Goal: Transaction & Acquisition: Purchase product/service

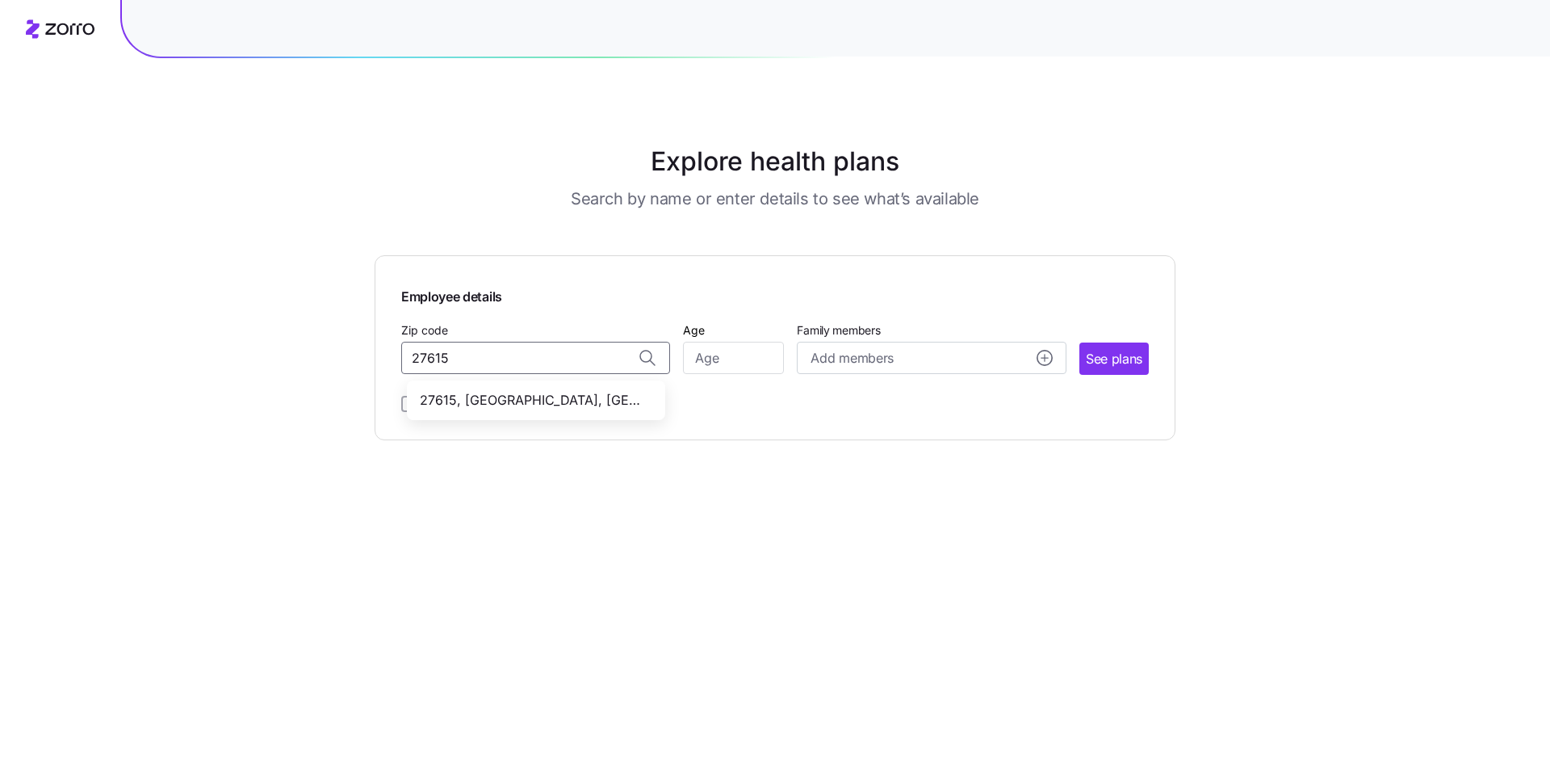
click at [531, 405] on span "27615, [GEOGRAPHIC_DATA], [GEOGRAPHIC_DATA]" at bounding box center [533, 400] width 226 height 20
type input "27615, [GEOGRAPHIC_DATA], [GEOGRAPHIC_DATA]"
click at [719, 367] on input "Age" at bounding box center [733, 358] width 101 height 32
type input "40"
click at [1037, 363] on icon "add icon" at bounding box center [1045, 358] width 16 height 16
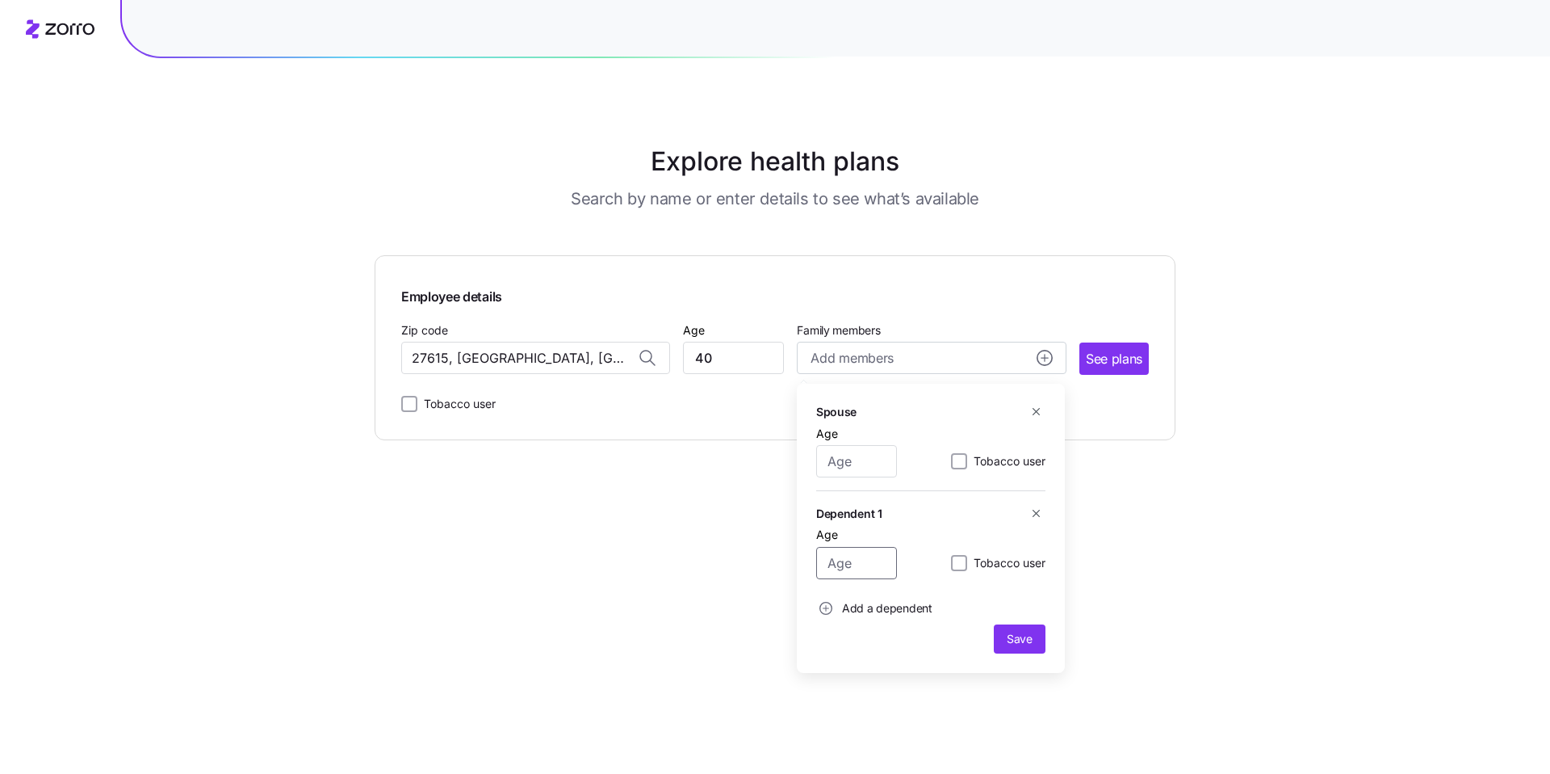
click at [866, 567] on input "Age" at bounding box center [856, 563] width 81 height 32
type input "18"
click at [890, 605] on span "Add a dependent" at bounding box center [887, 608] width 90 height 16
click at [844, 466] on input "Age" at bounding box center [856, 461] width 81 height 32
type input "41"
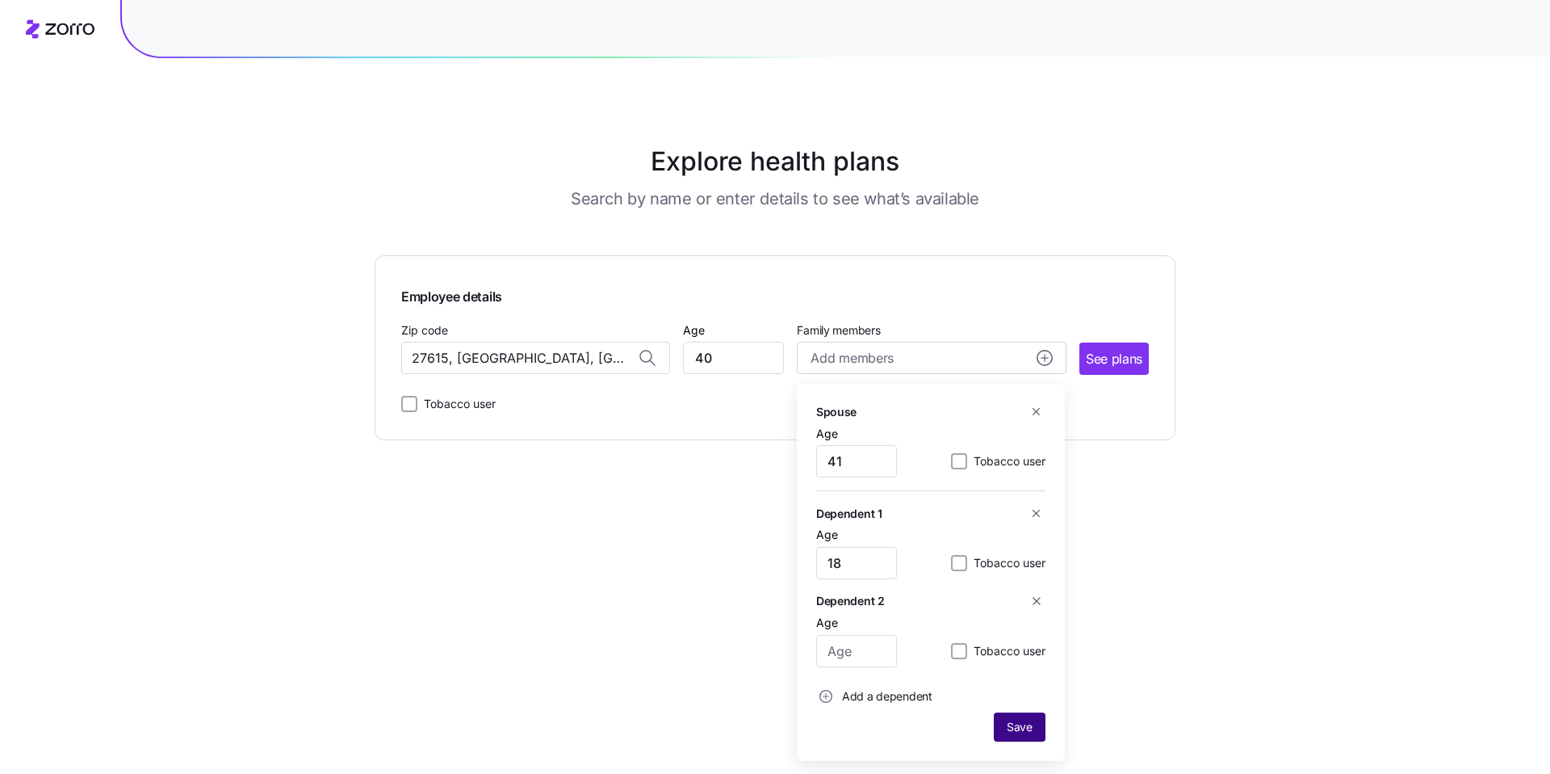
click at [1019, 728] on span "Save" at bounding box center [1020, 727] width 26 height 16
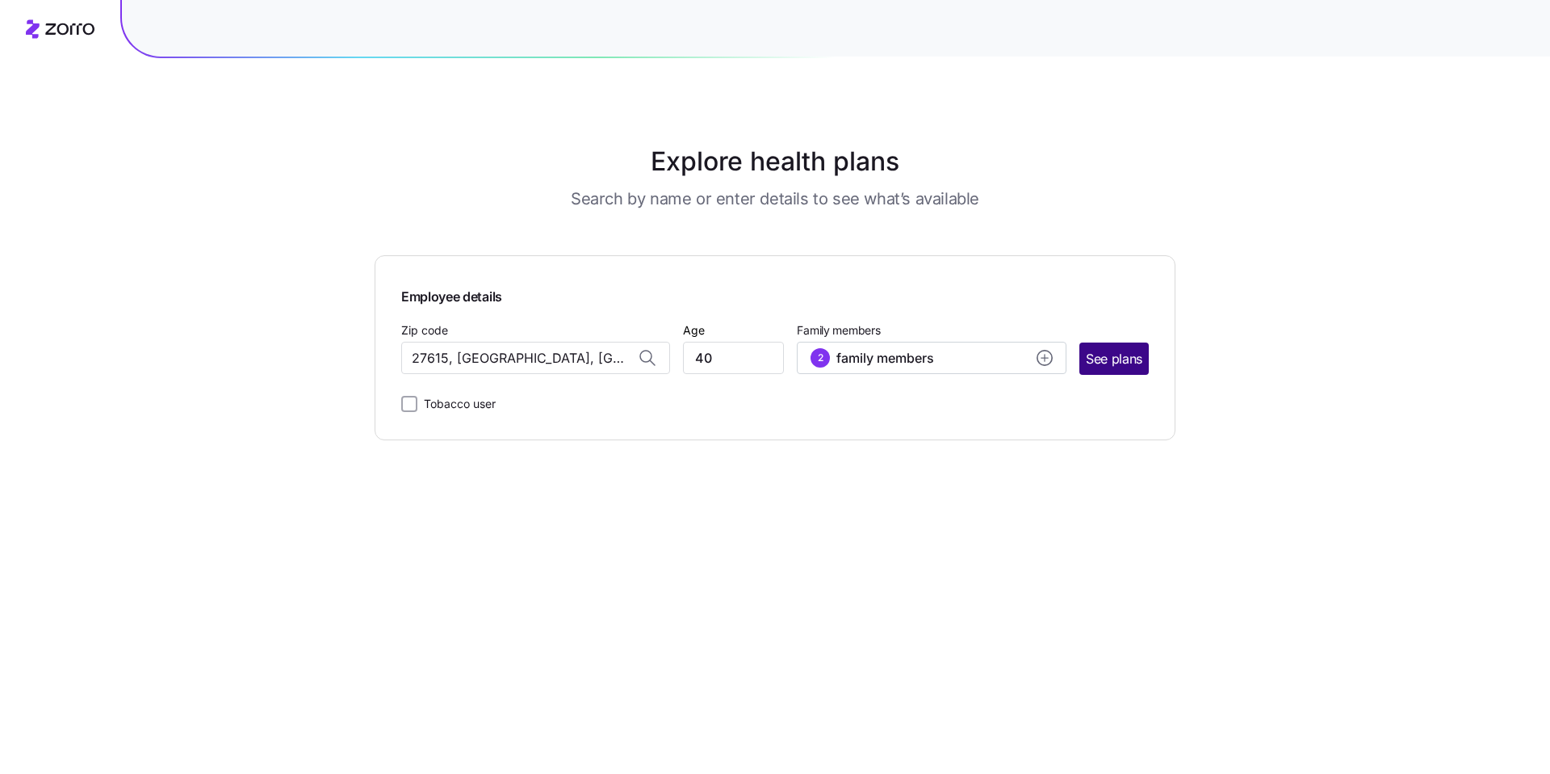
click at [1113, 361] on span "See plans" at bounding box center [1114, 359] width 57 height 20
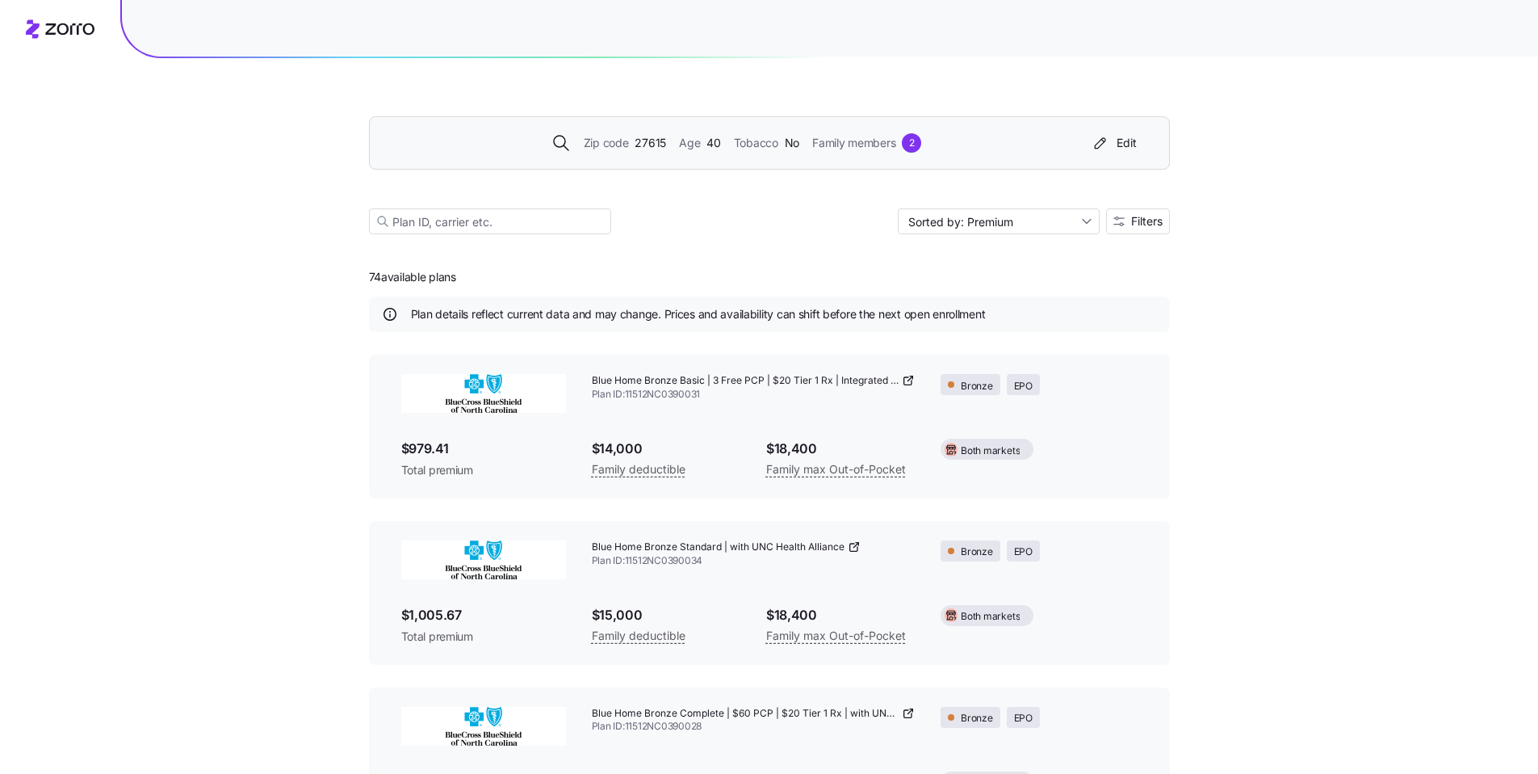
click at [877, 147] on span "Family members" at bounding box center [853, 143] width 83 height 18
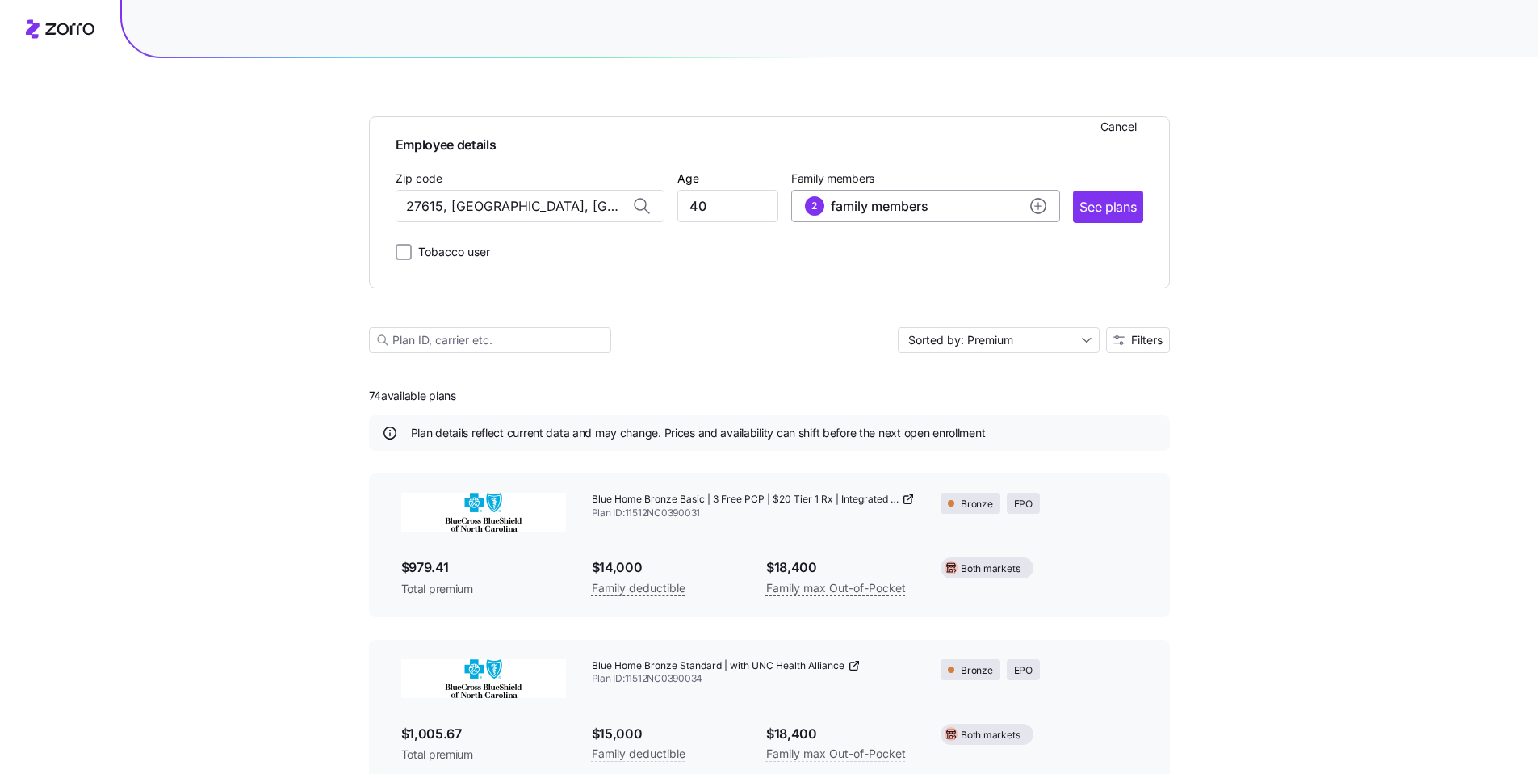
click at [1036, 213] on circle "add icon" at bounding box center [1038, 206] width 15 height 15
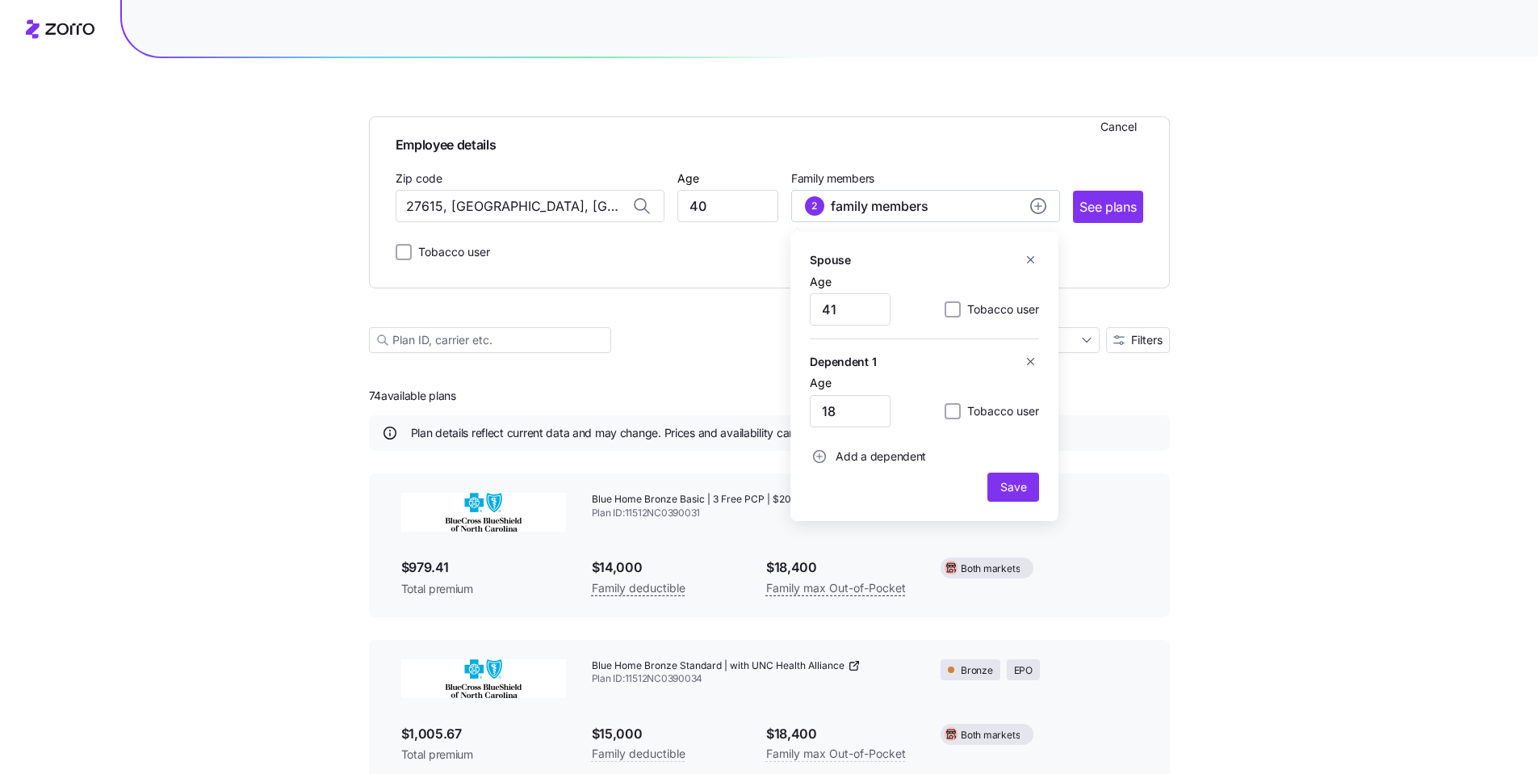
click at [859, 456] on span "Add a dependent" at bounding box center [881, 456] width 90 height 16
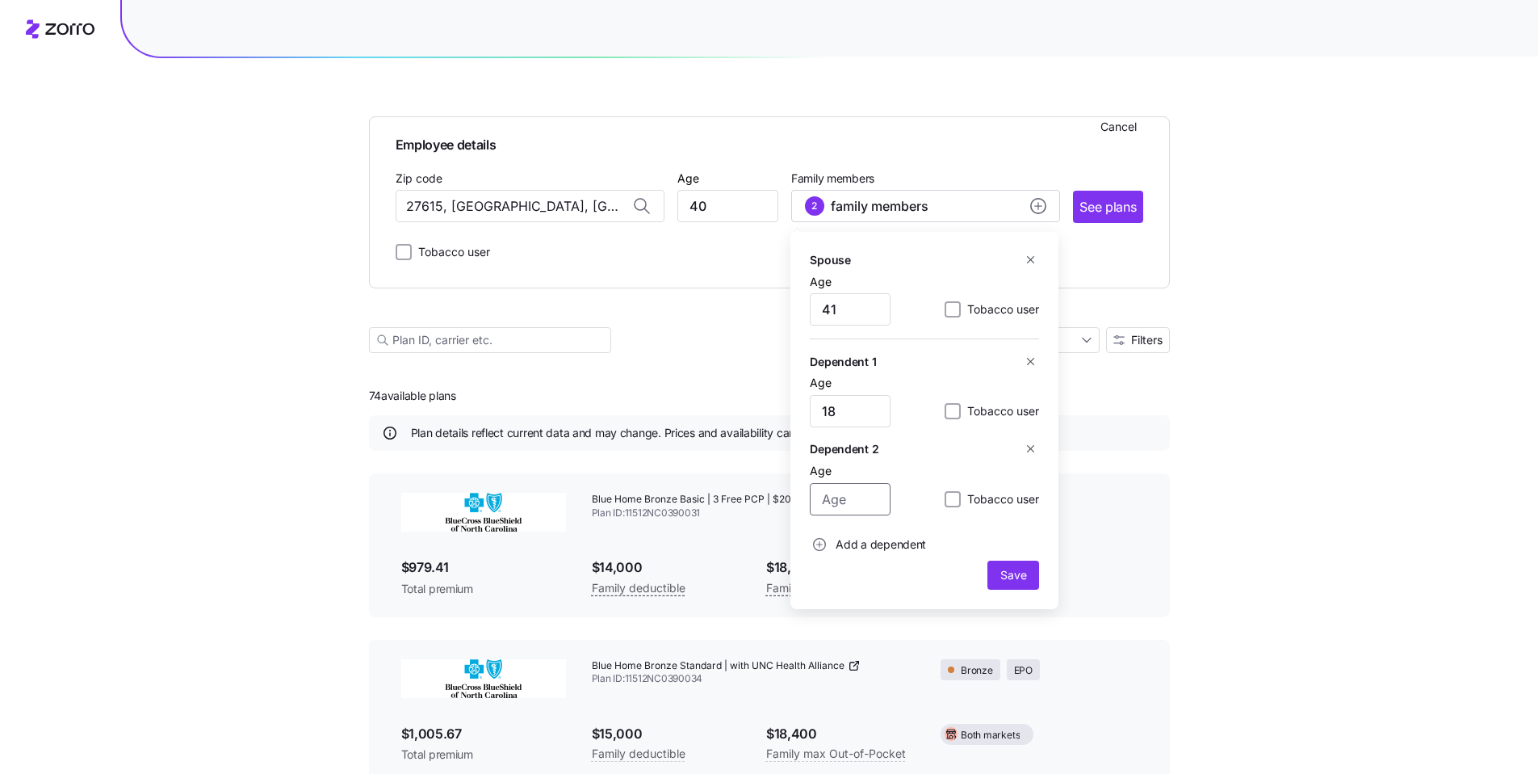
click at [854, 506] on input "Age" at bounding box center [850, 499] width 81 height 32
type input "15"
click at [1021, 566] on button "Save" at bounding box center [1014, 574] width 52 height 29
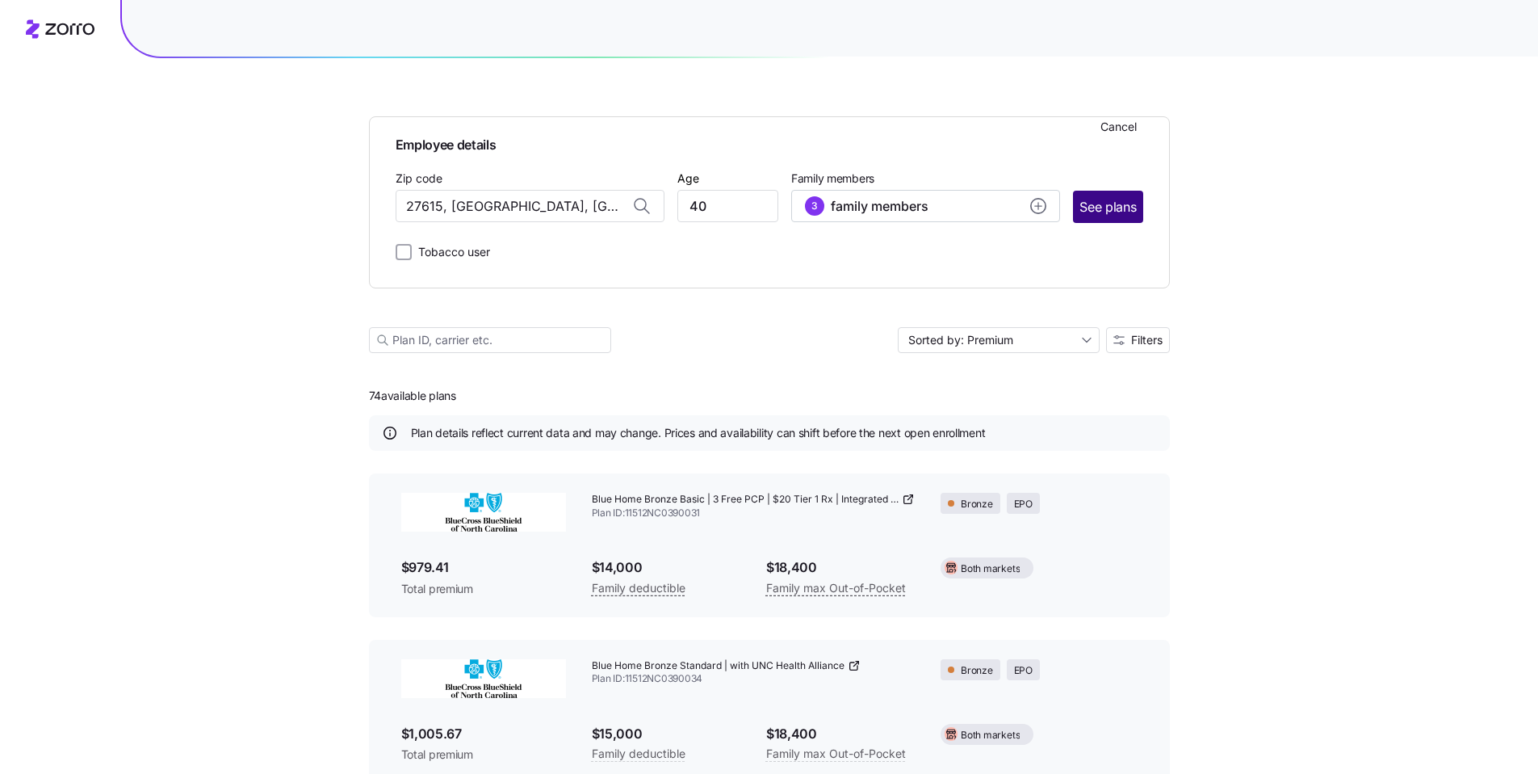
click at [1111, 216] on button "See plans" at bounding box center [1107, 207] width 69 height 32
